Goal: Task Accomplishment & Management: Manage account settings

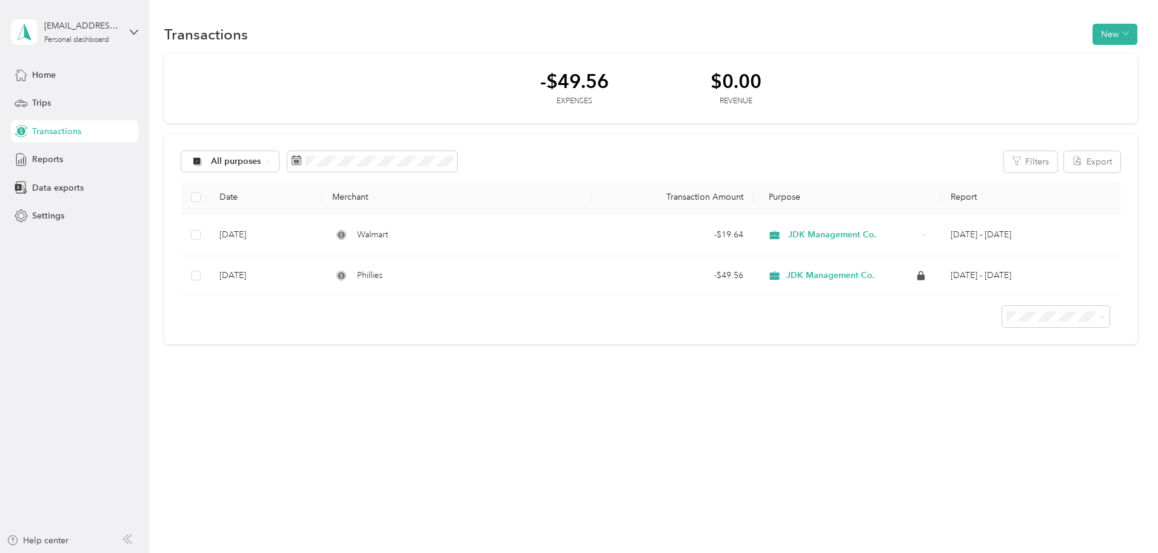
click at [1122, 344] on div "Transactions New -$49.56 Expenses $0.00 Revenue All purposes Filters Export Dat…" at bounding box center [650, 204] width 1003 height 409
click at [956, 25] on div "Transactions New" at bounding box center [650, 33] width 973 height 25
click at [1093, 36] on button "New" at bounding box center [1115, 34] width 45 height 21
click at [1035, 58] on span "Expense" at bounding box center [1036, 57] width 33 height 13
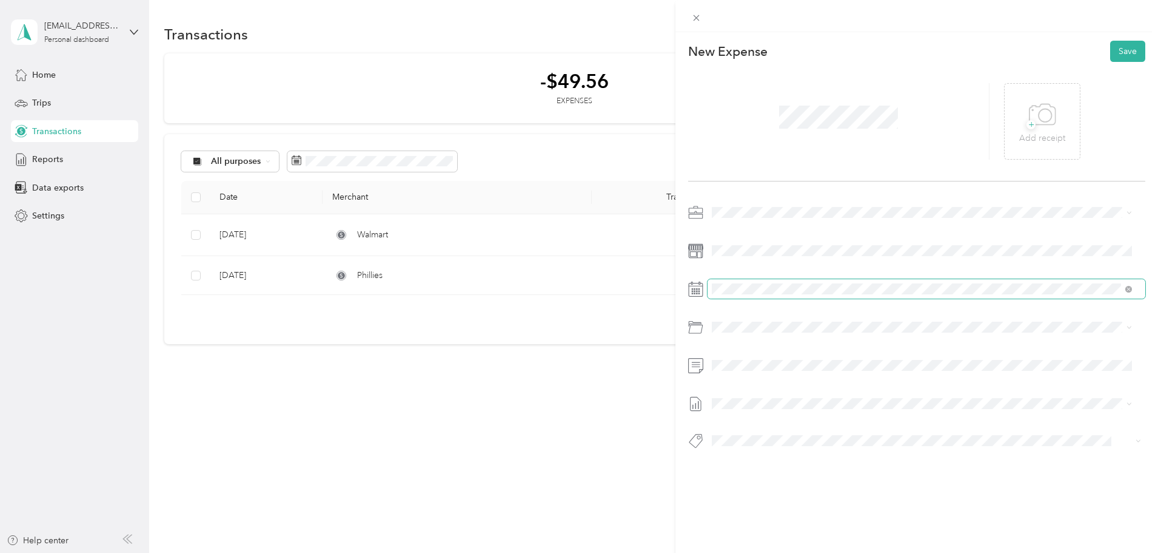
click at [775, 296] on span at bounding box center [927, 288] width 438 height 19
click at [741, 473] on div "28" at bounding box center [738, 475] width 16 height 15
click at [807, 480] on div "New Expense Save + Add receipt" at bounding box center [917, 266] width 483 height 468
click at [1046, 107] on icon at bounding box center [1042, 114] width 27 height 33
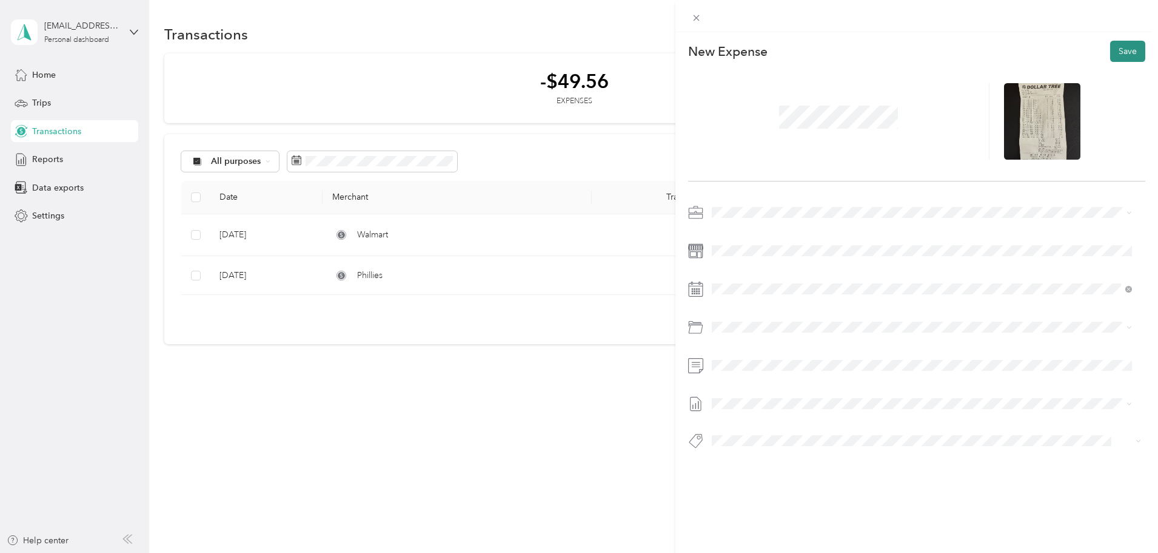
click at [1114, 50] on button "Save" at bounding box center [1127, 51] width 35 height 21
click at [1125, 53] on button "Save" at bounding box center [1127, 51] width 35 height 21
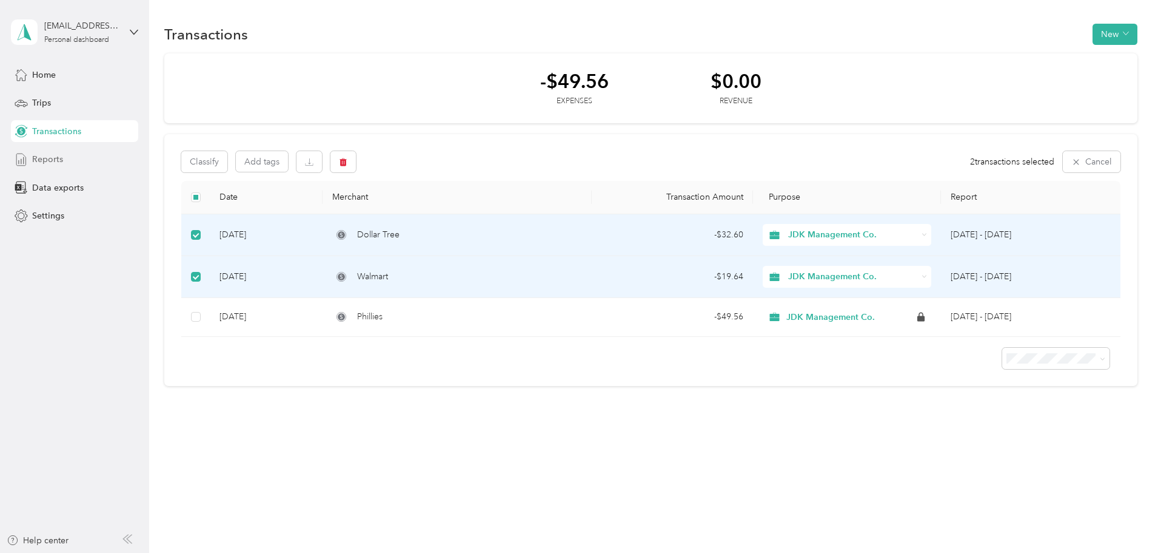
click at [31, 161] on div "Reports" at bounding box center [74, 160] width 127 height 22
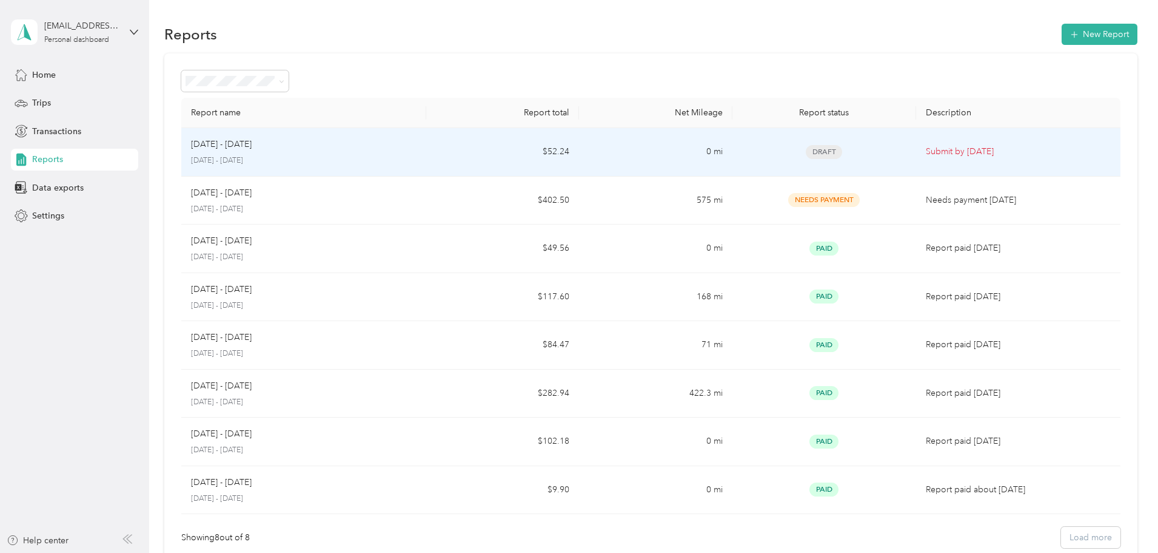
click at [916, 159] on td "Submit by [DATE]" at bounding box center [1018, 152] width 204 height 49
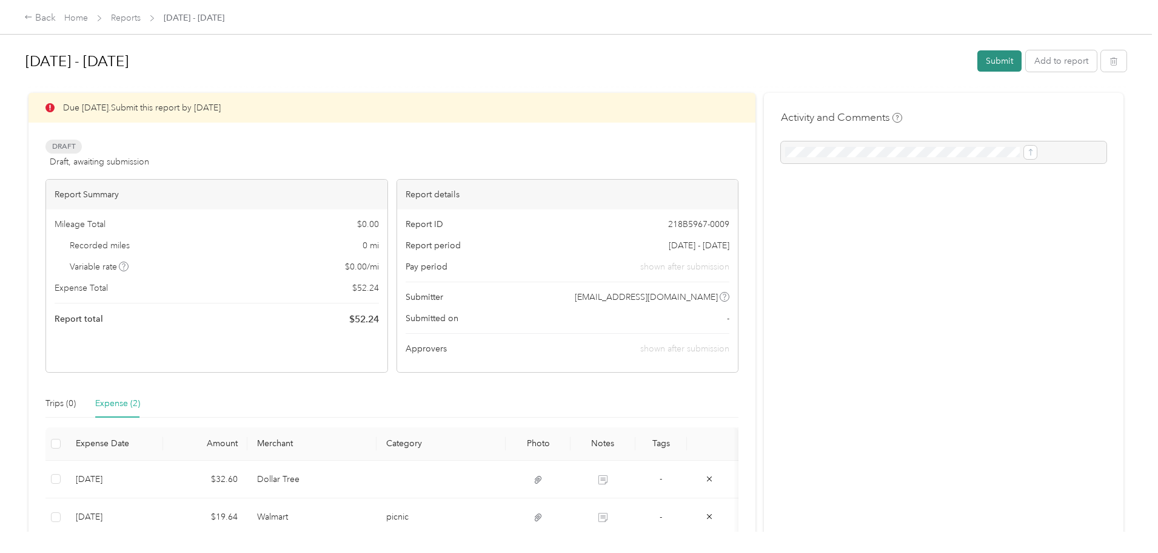
click at [978, 61] on button "Submit" at bounding box center [1000, 60] width 44 height 21
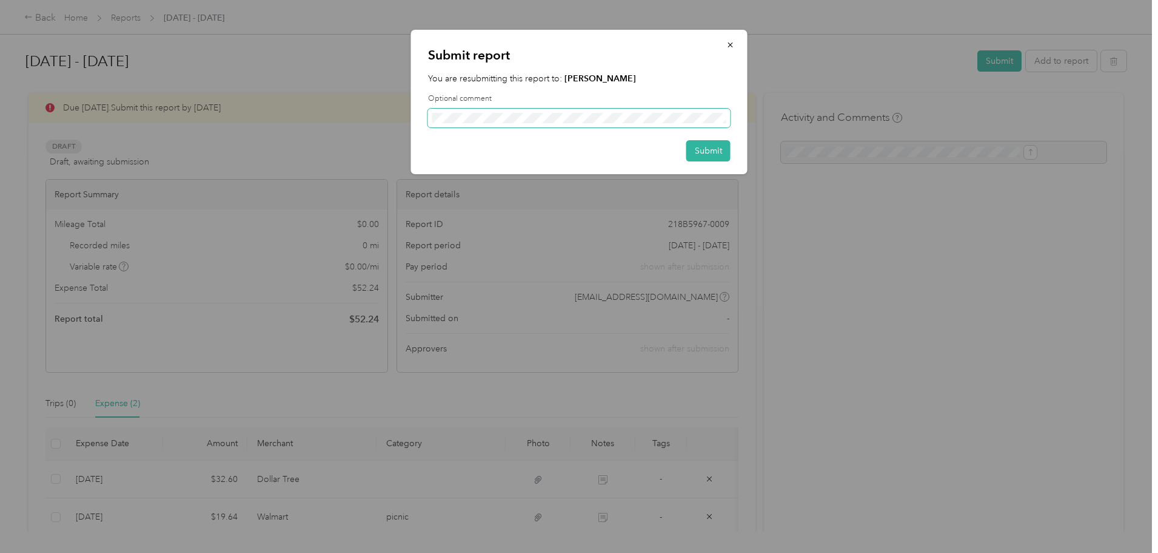
click at [687, 123] on span at bounding box center [579, 118] width 303 height 19
click at [707, 143] on button "Submit" at bounding box center [709, 150] width 44 height 21
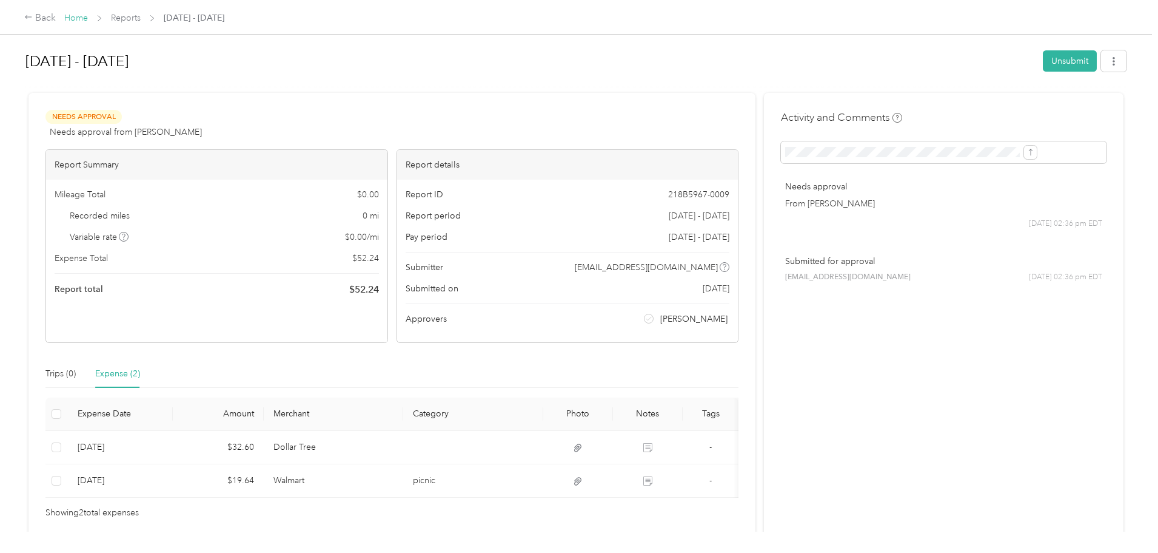
click at [88, 18] on link "Home" at bounding box center [76, 18] width 24 height 10
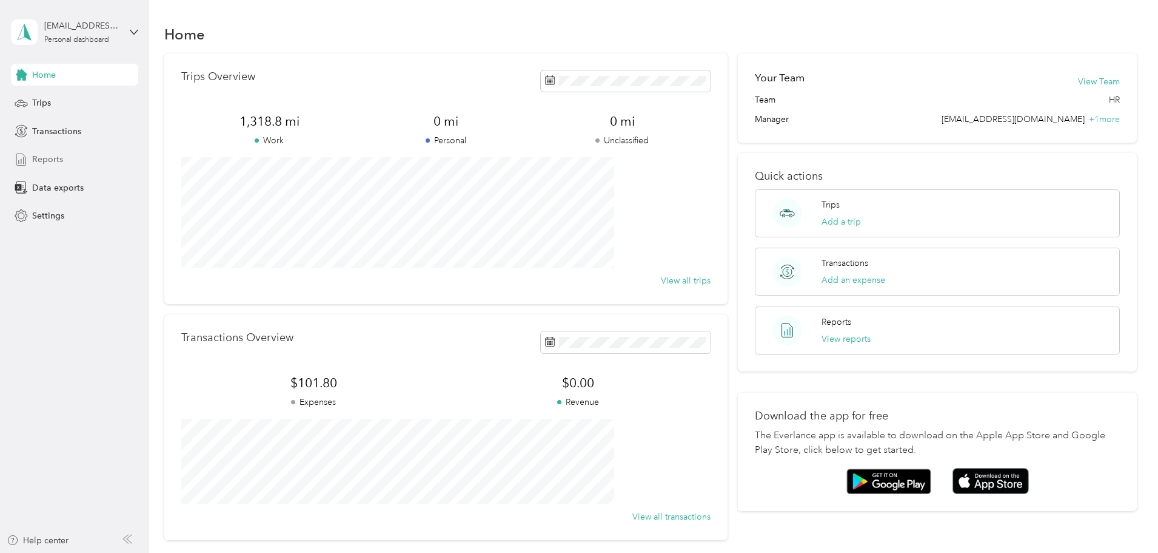
click at [52, 156] on span "Reports" at bounding box center [47, 159] width 31 height 13
